Goal: Check status: Check status

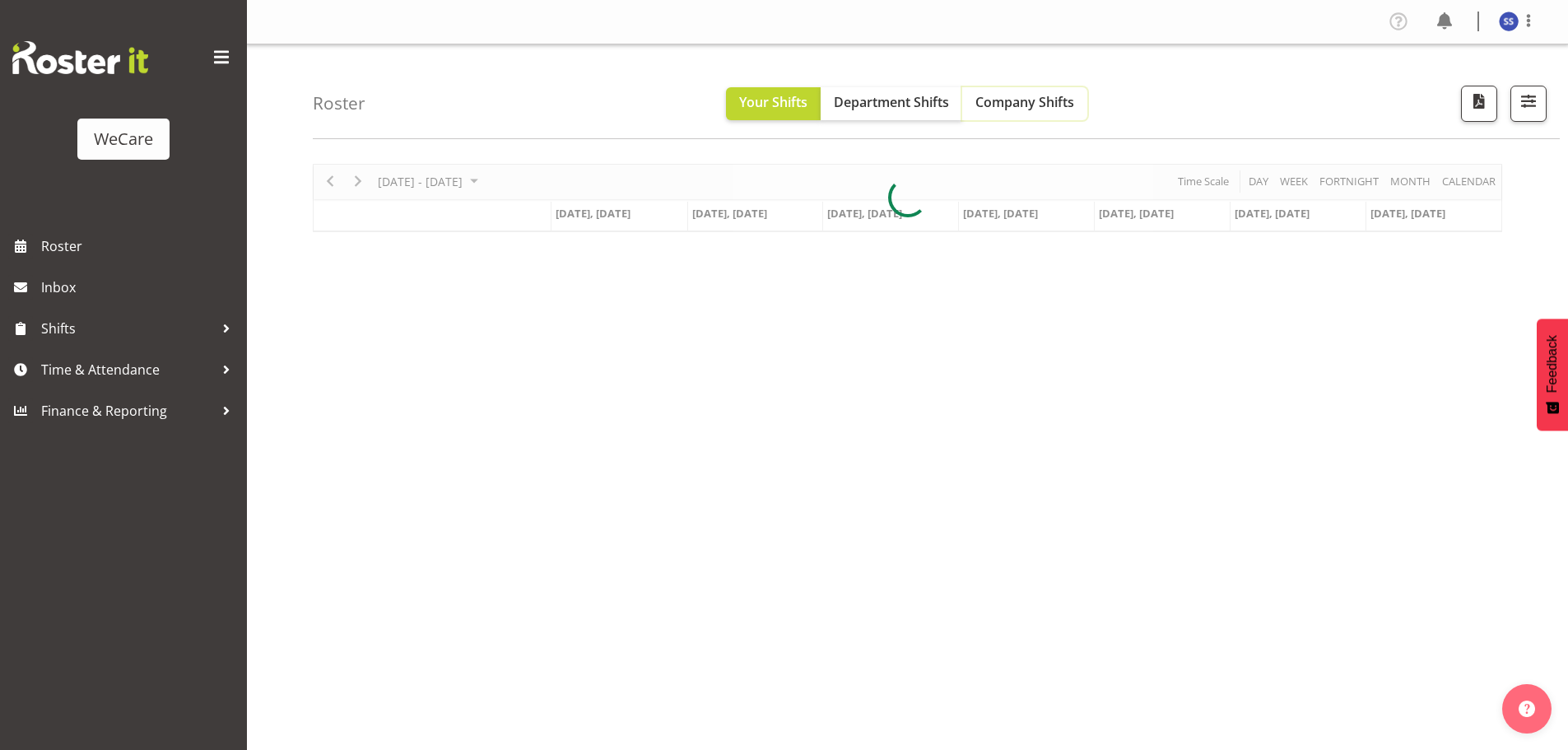
click at [1002, 112] on button "Company Shifts" at bounding box center [1024, 104] width 125 height 33
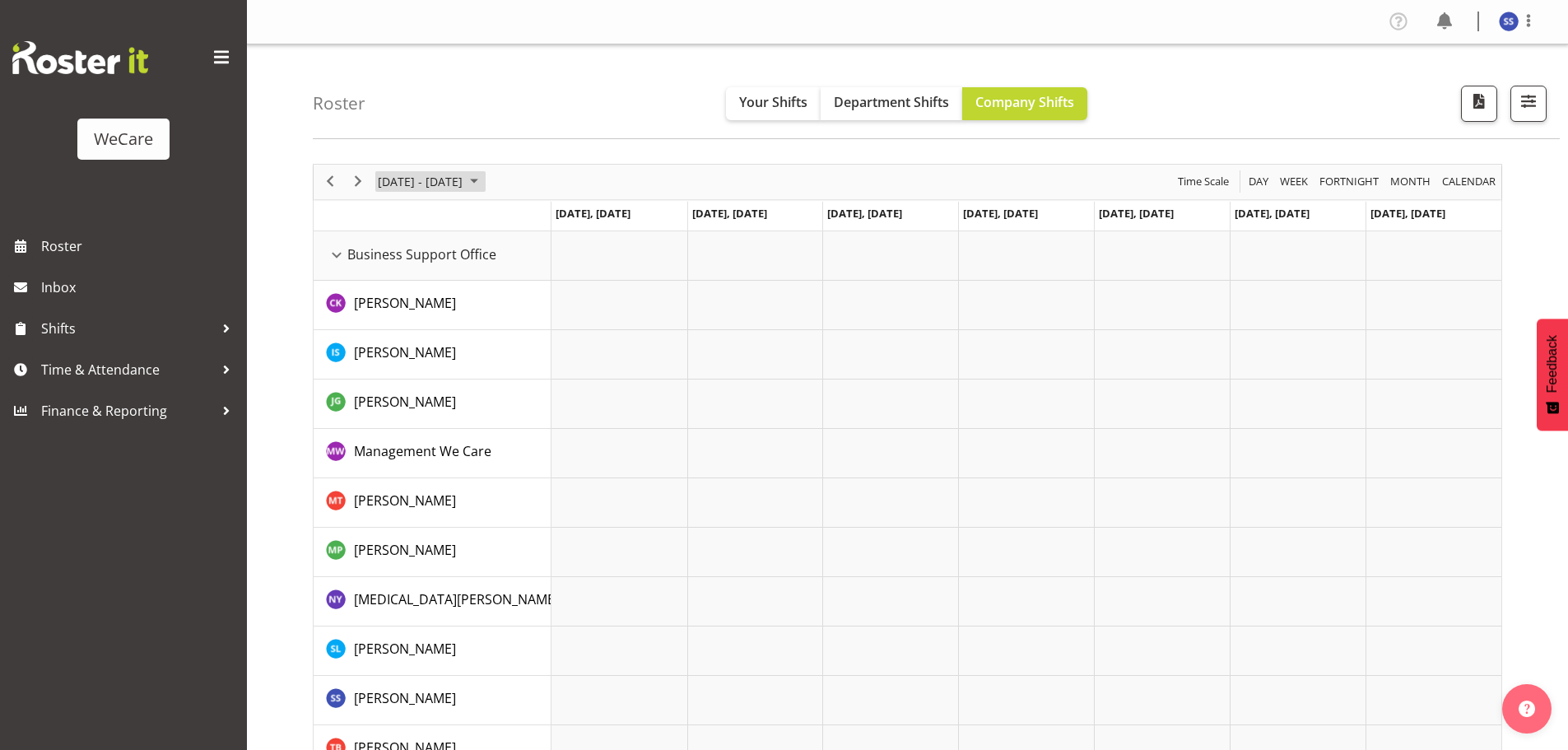
click at [482, 181] on span "June 2024" at bounding box center [474, 182] width 20 height 20
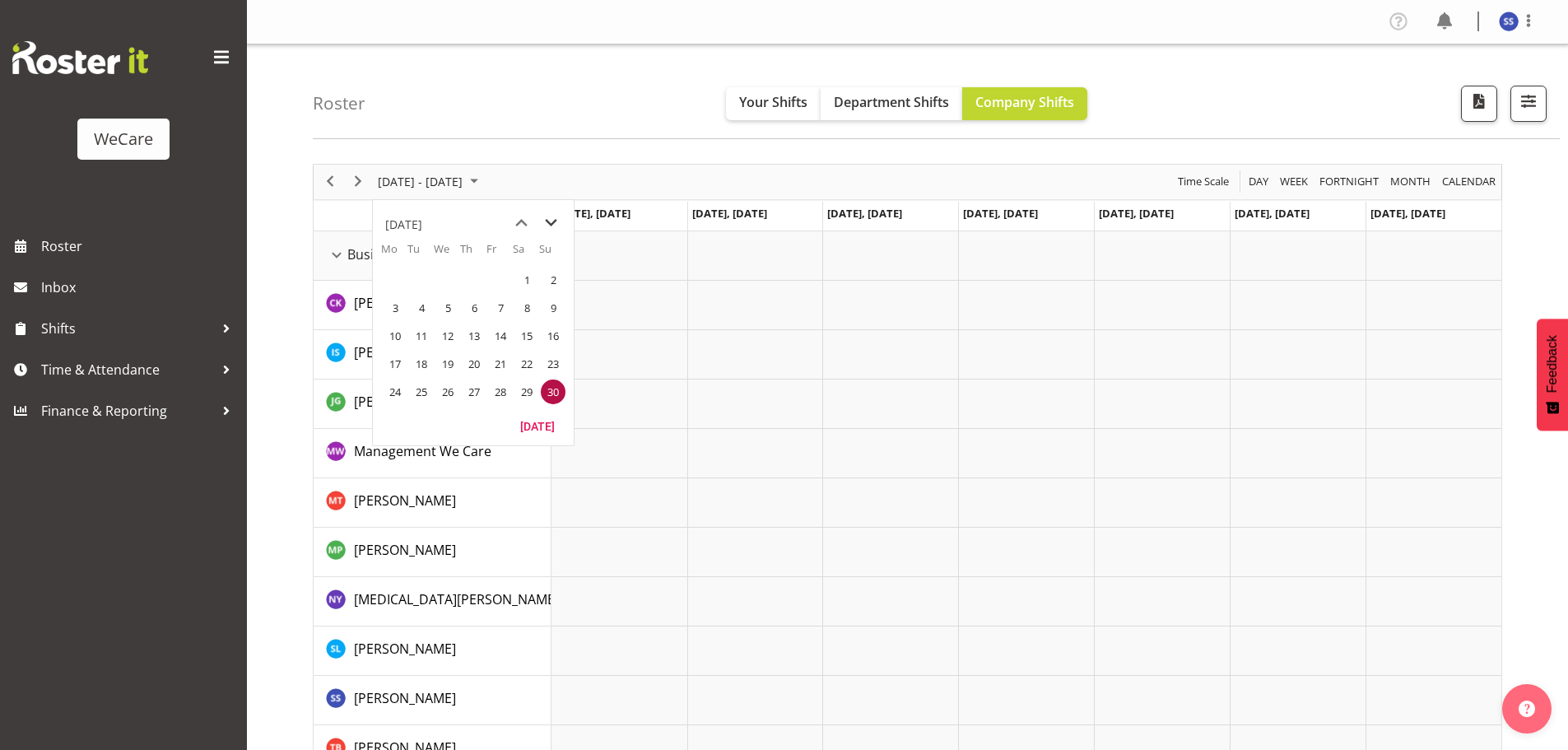
click at [553, 221] on span "next month" at bounding box center [551, 223] width 29 height 30
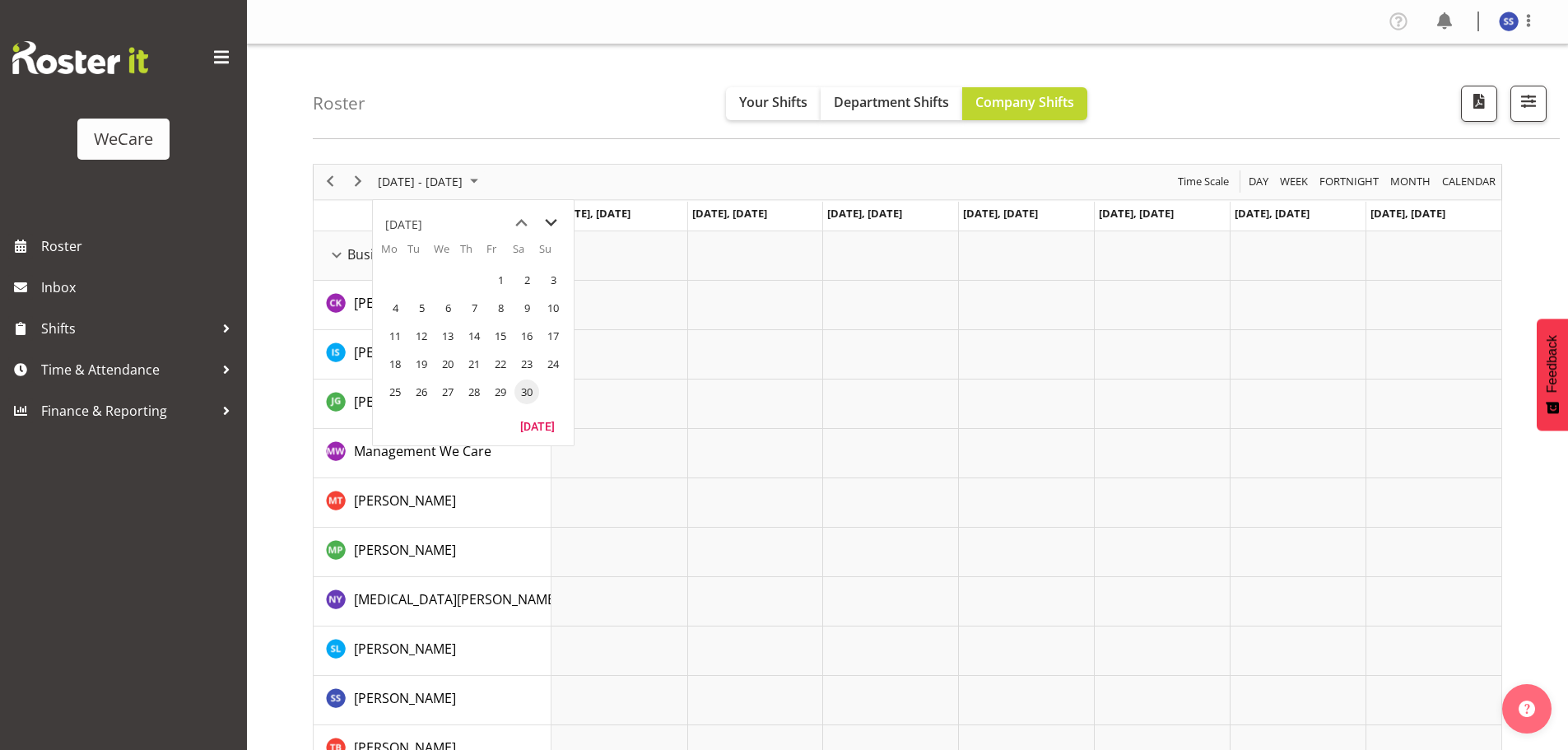
click at [553, 221] on span "next month" at bounding box center [551, 223] width 29 height 30
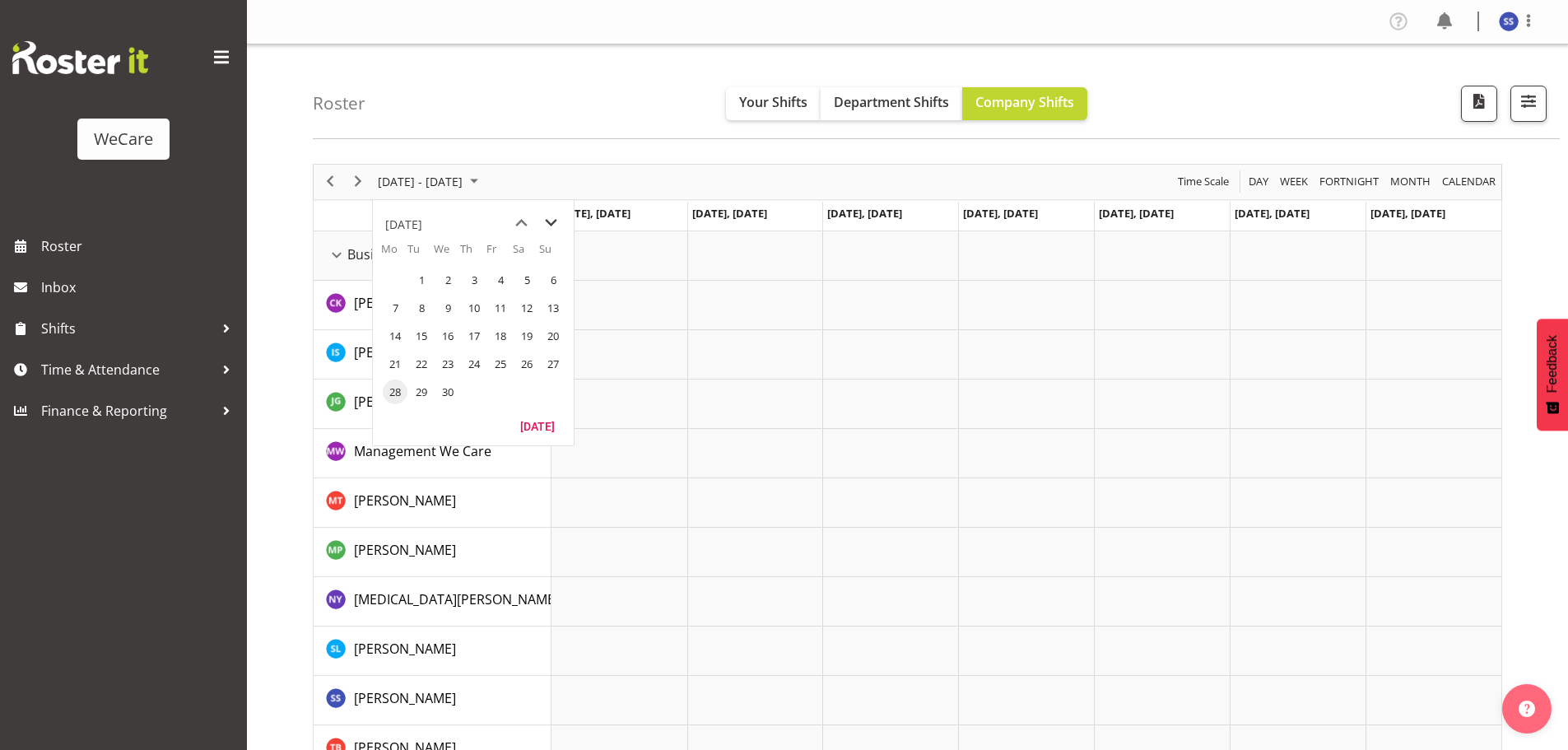
click at [553, 221] on span "next month" at bounding box center [551, 223] width 29 height 30
click at [550, 223] on span "next month" at bounding box center [551, 223] width 29 height 30
click at [550, 222] on span "next month" at bounding box center [551, 223] width 29 height 30
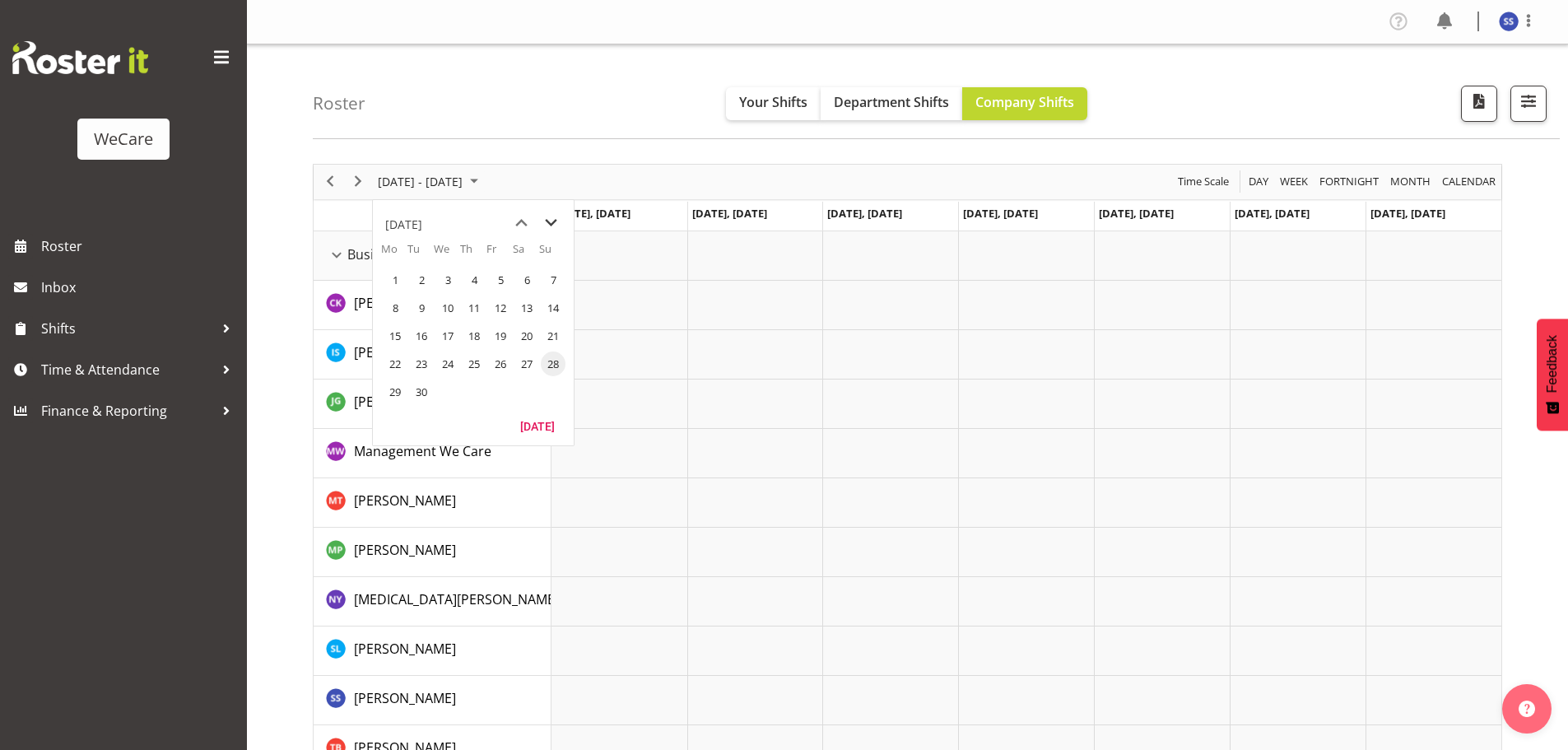
click at [550, 222] on span "next month" at bounding box center [551, 223] width 29 height 30
click at [516, 220] on span "previous month" at bounding box center [522, 223] width 29 height 30
click at [420, 302] on span "7" at bounding box center [421, 307] width 25 height 25
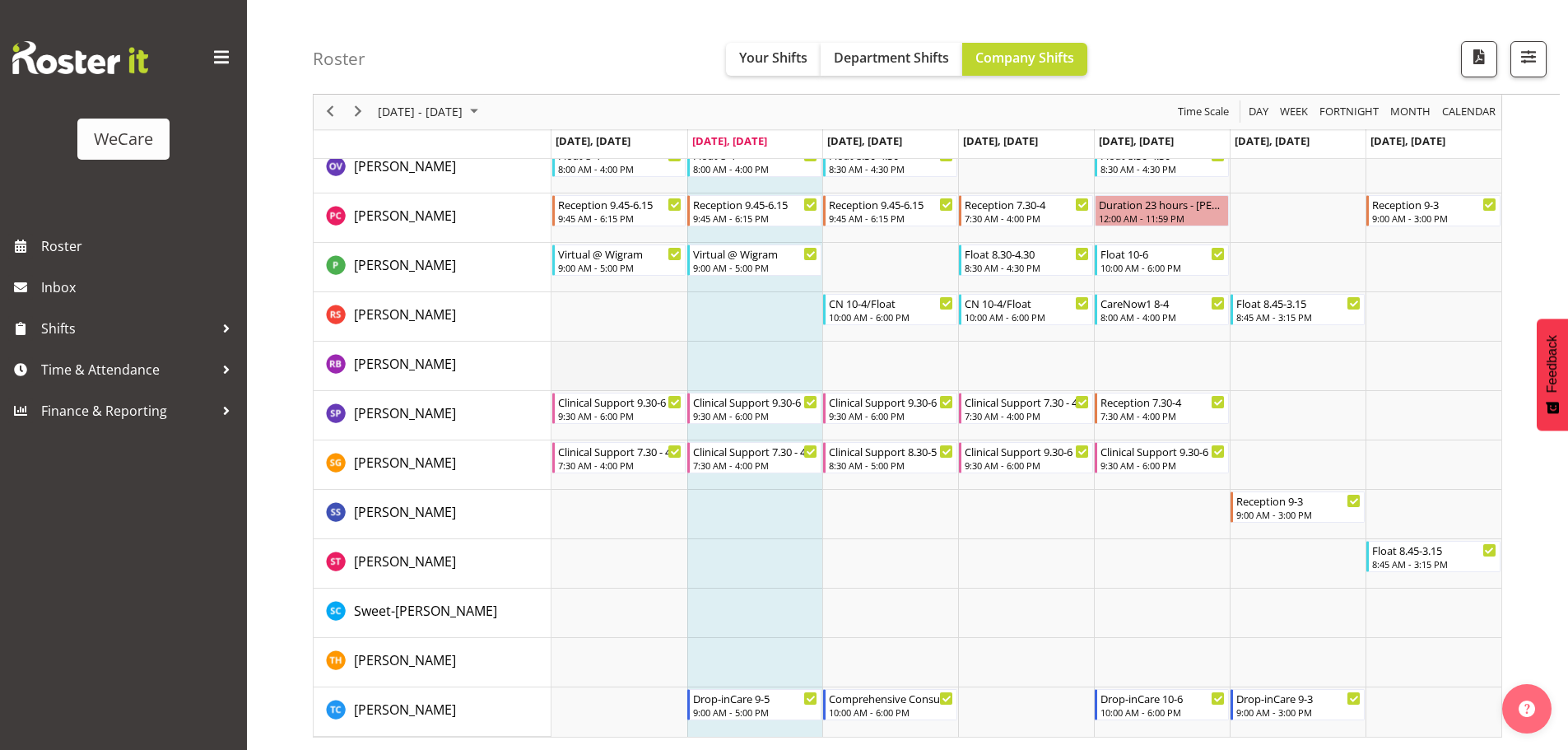
scroll to position [4466, 0]
